Goal: Task Accomplishment & Management: Manage account settings

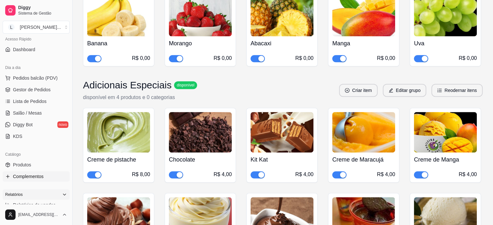
scroll to position [32, 0]
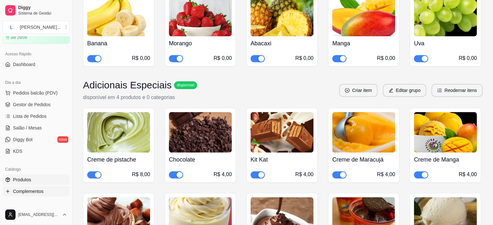
click at [17, 178] on span "Produtos" at bounding box center [22, 180] width 18 height 6
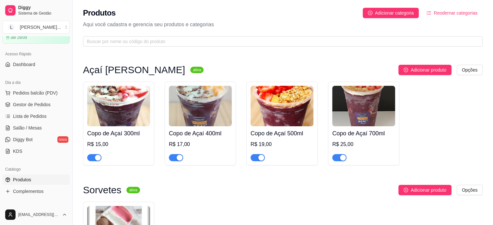
click at [129, 129] on h4 "Copo de Açaí 300ml" at bounding box center [118, 133] width 63 height 9
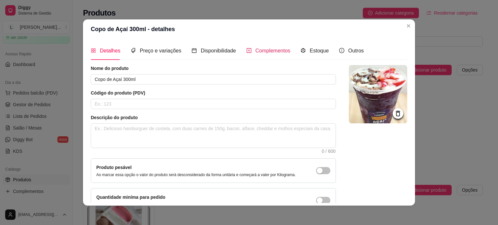
click at [276, 53] on span "Complementos" at bounding box center [273, 51] width 35 height 6
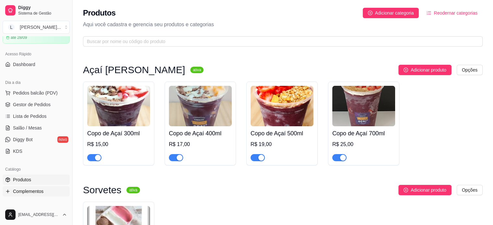
click at [17, 187] on link "Complementos" at bounding box center [36, 191] width 67 height 10
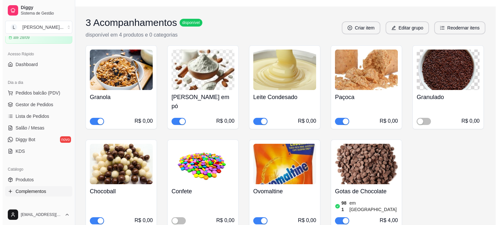
scroll to position [130, 0]
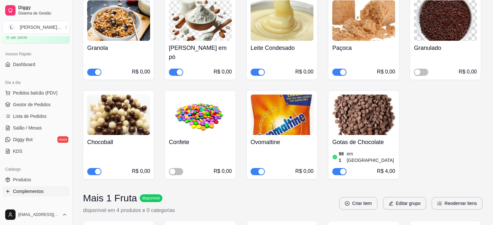
click at [178, 153] on div "R$ 0,00" at bounding box center [200, 164] width 63 height 22
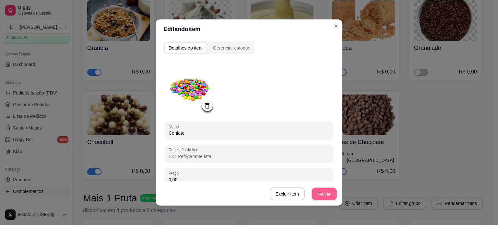
click at [324, 196] on button "Salvar" at bounding box center [324, 194] width 25 height 13
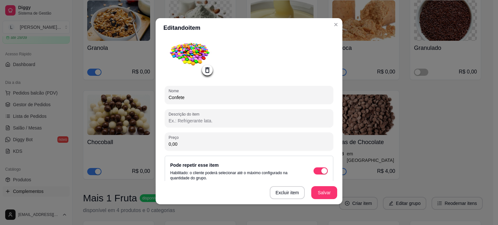
scroll to position [0, 0]
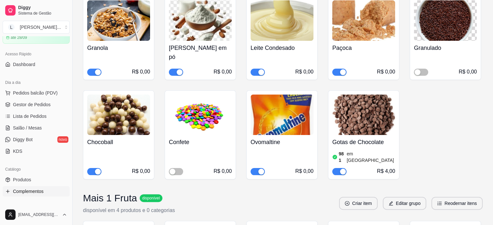
drag, startPoint x: 173, startPoint y: 157, endPoint x: 187, endPoint y: 159, distance: 13.9
click at [187, 159] on div "R$ 0,00" at bounding box center [200, 164] width 63 height 22
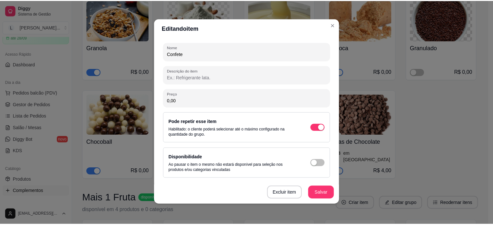
scroll to position [1, 0]
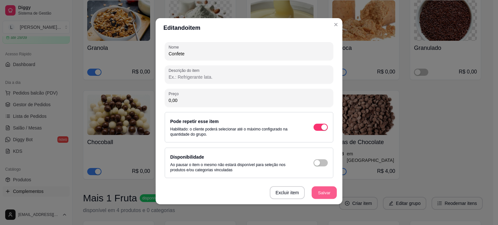
click at [320, 191] on button "Salvar" at bounding box center [324, 193] width 25 height 13
click at [314, 162] on div "button" at bounding box center [317, 163] width 6 height 6
click at [328, 190] on button "Salvar" at bounding box center [324, 192] width 26 height 13
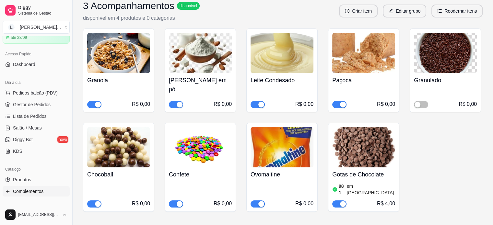
scroll to position [97, 0]
click at [177, 201] on div "button" at bounding box center [180, 204] width 6 height 6
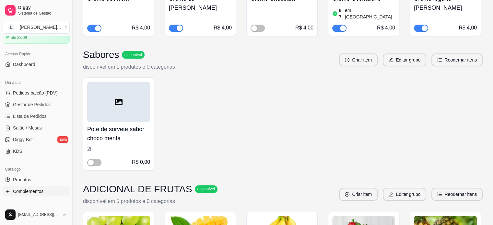
scroll to position [554, 0]
